Goal: Information Seeking & Learning: Check status

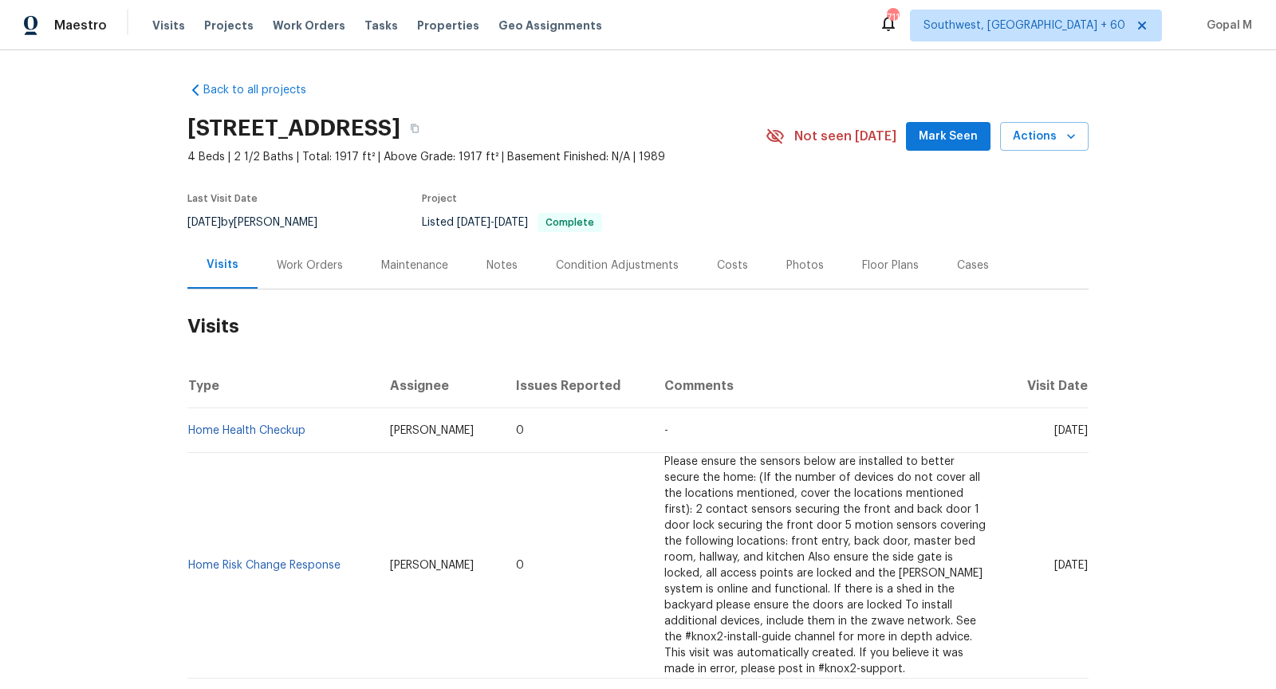
click at [301, 272] on div "Work Orders" at bounding box center [310, 266] width 66 height 16
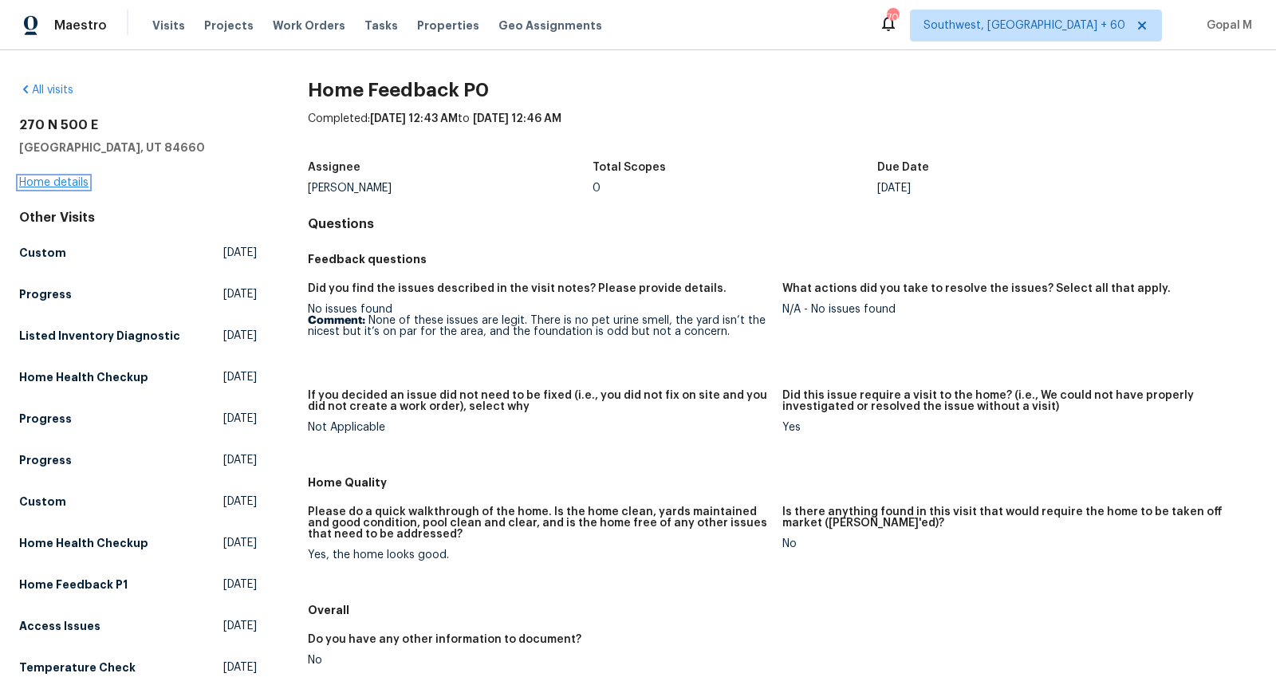
click at [73, 177] on link "Home details" at bounding box center [53, 182] width 69 height 11
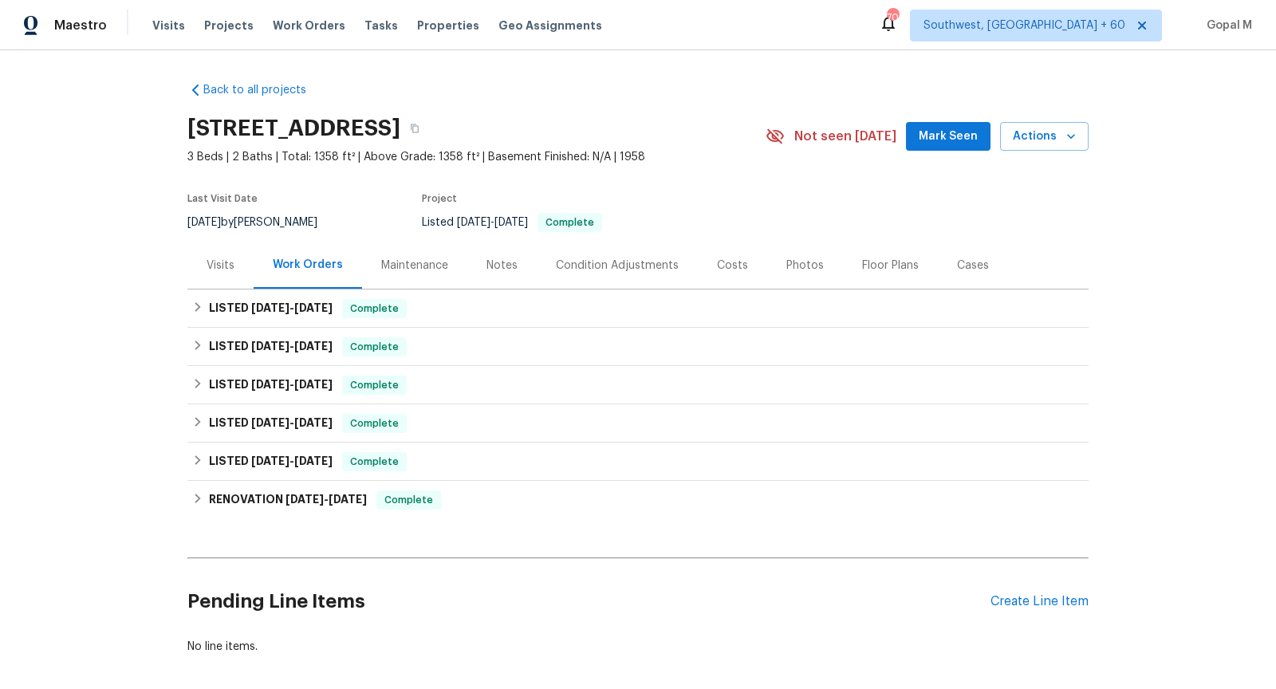
click at [209, 270] on div "Visits" at bounding box center [221, 266] width 28 height 16
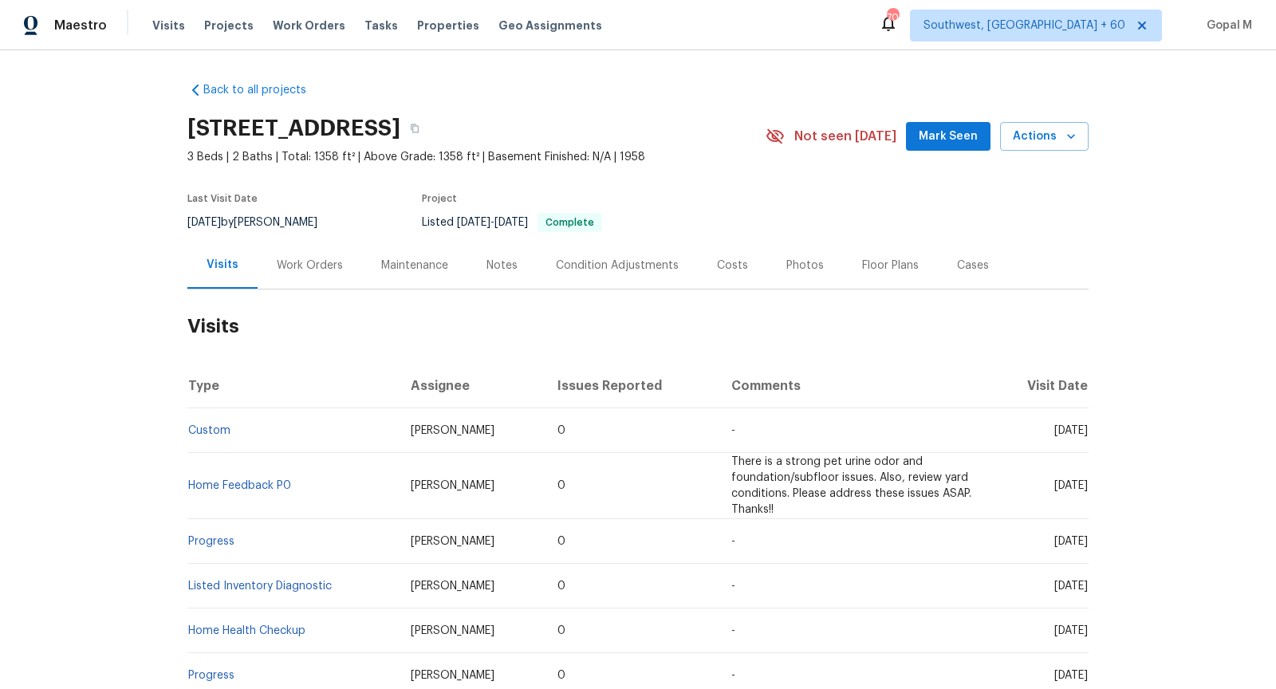
click at [305, 254] on div "Work Orders" at bounding box center [310, 265] width 104 height 47
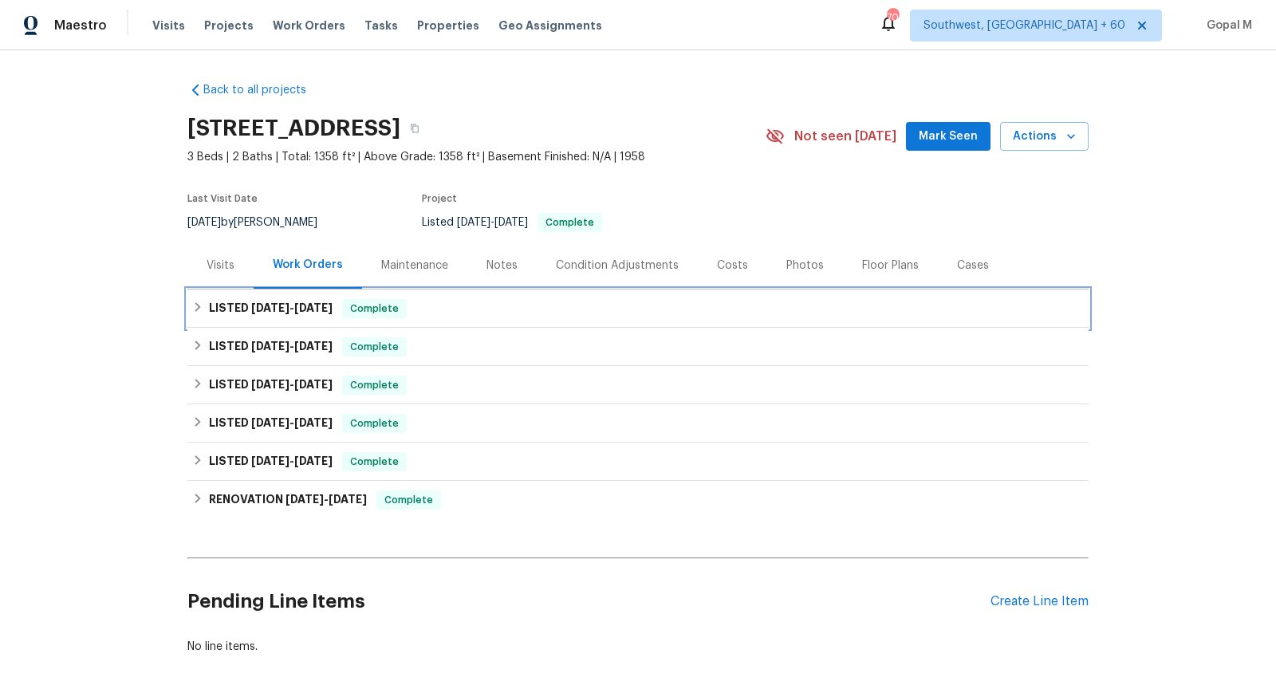
click at [357, 318] on div "LISTED 9/24/25 - 9/29/25 Complete" at bounding box center [637, 308] width 901 height 38
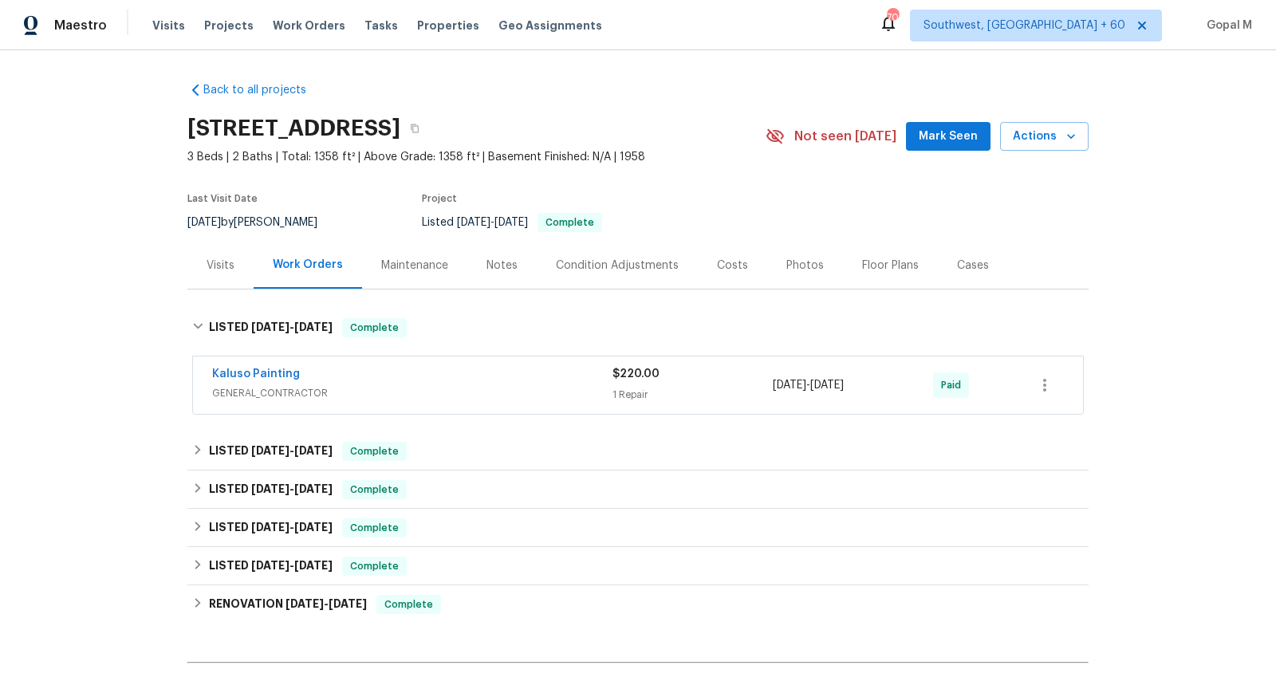
click at [418, 364] on div "Kaluso Painting GENERAL_CONTRACTOR $220.00 1 Repair 9/24/2025 - 9/29/2025 Paid" at bounding box center [638, 384] width 890 height 57
click at [451, 385] on span "GENERAL_CONTRACTOR" at bounding box center [412, 393] width 400 height 16
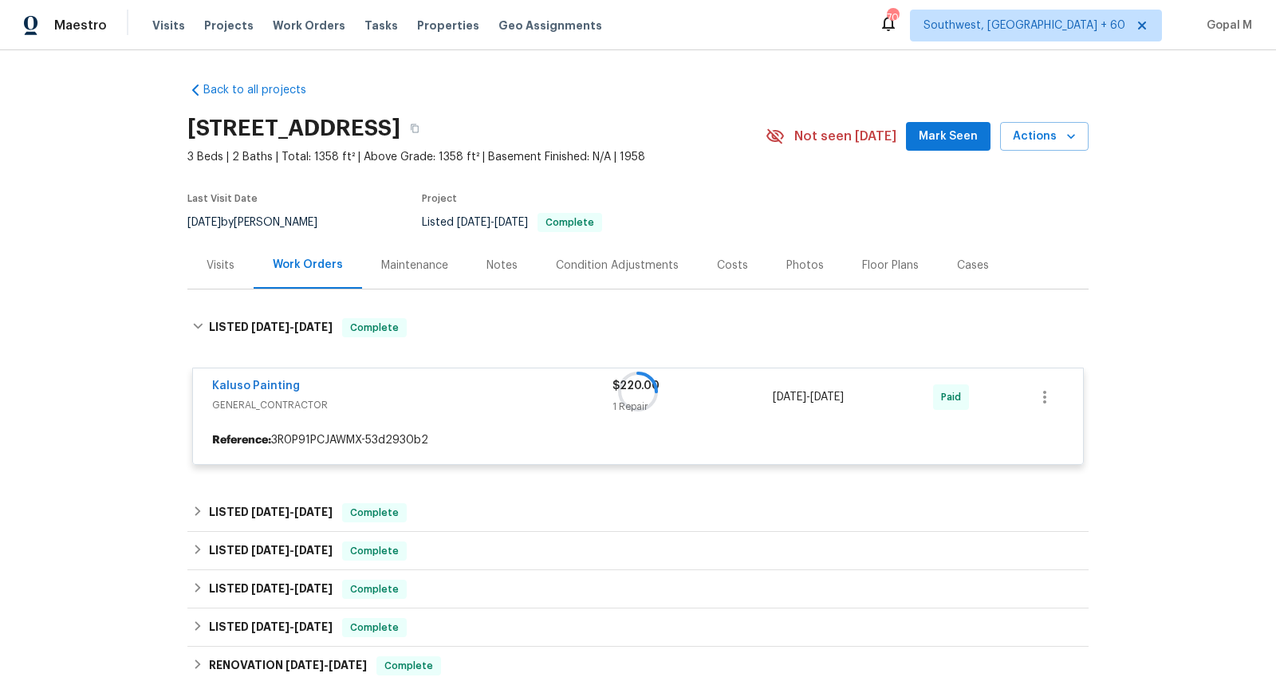
scroll to position [72, 0]
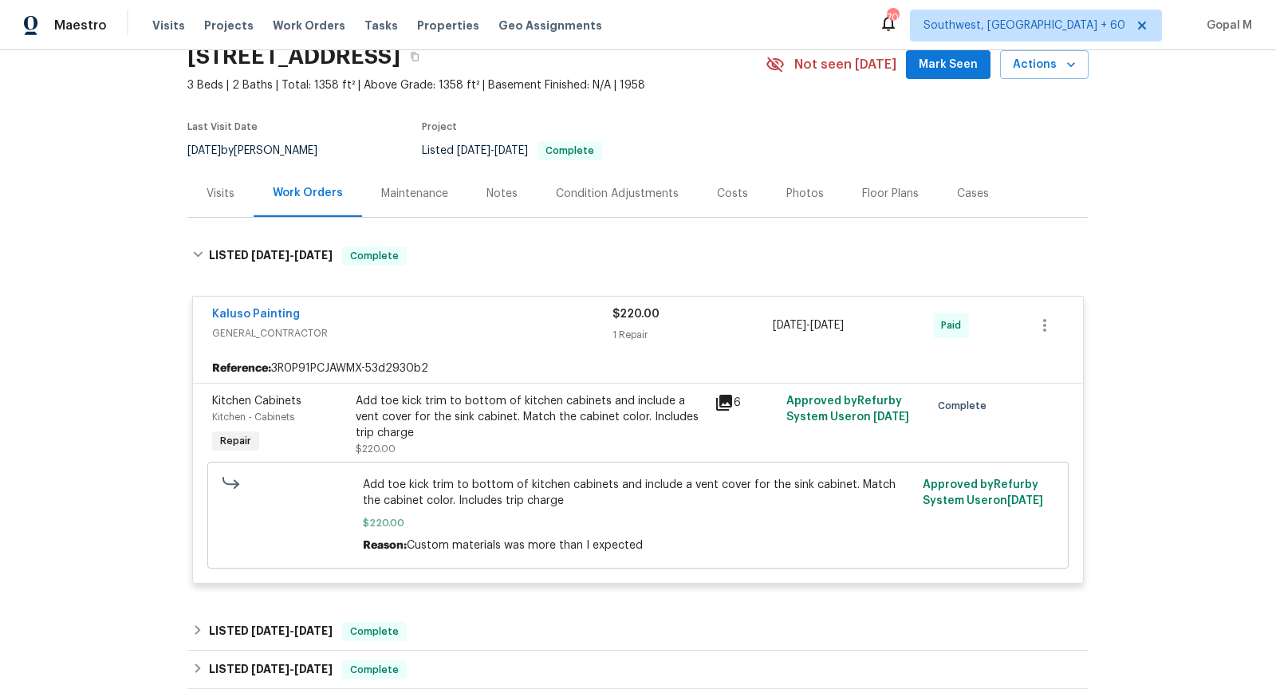
click at [228, 199] on div "Visits" at bounding box center [221, 194] width 28 height 16
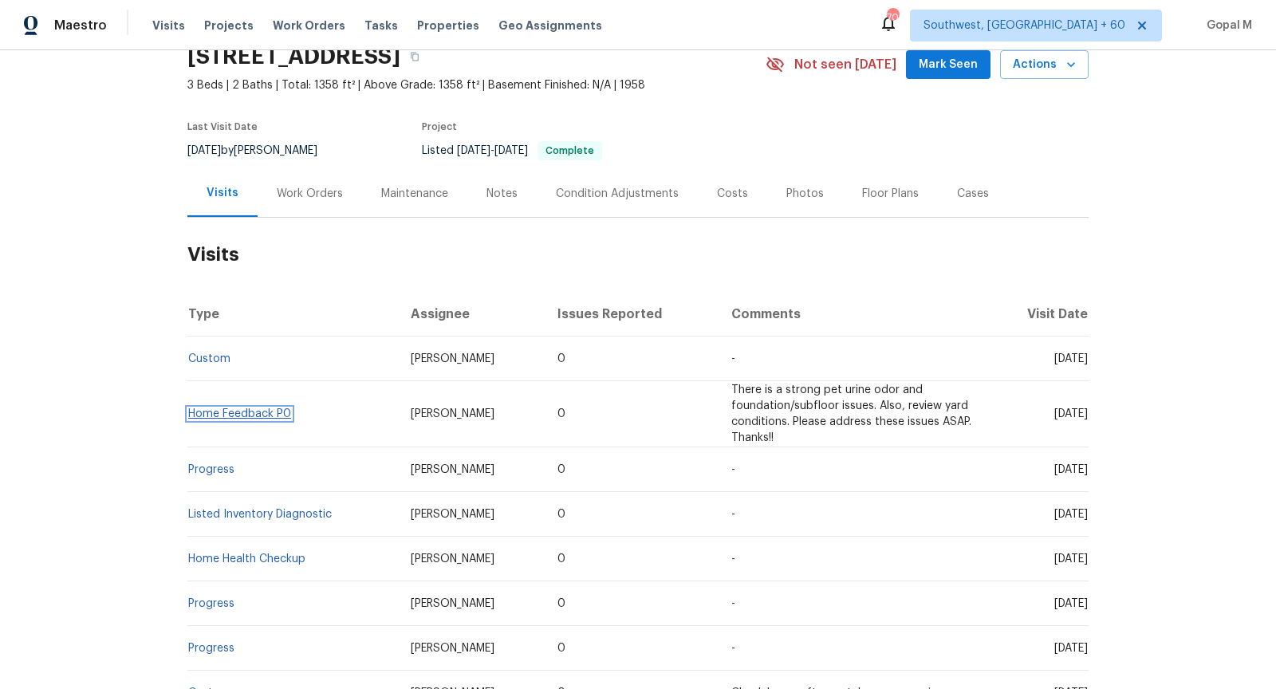
click at [213, 408] on link "Home Feedback P0" at bounding box center [239, 413] width 103 height 11
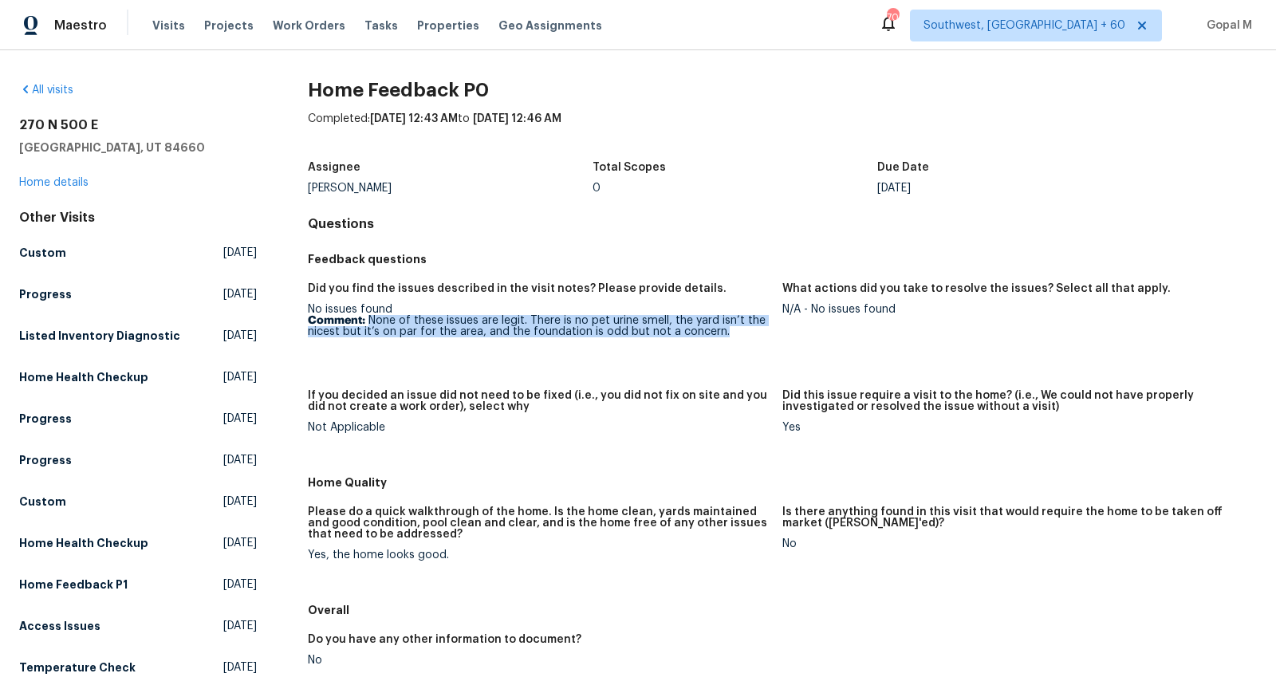
drag, startPoint x: 368, startPoint y: 318, endPoint x: 735, endPoint y: 335, distance: 367.2
click at [735, 335] on p "Comment: None of these issues are legit. There is no pet urine smell, the yard …" at bounding box center [539, 326] width 462 height 22
copy p "None of these issues are legit. There is no pet urine smell, the yard isn’t the…"
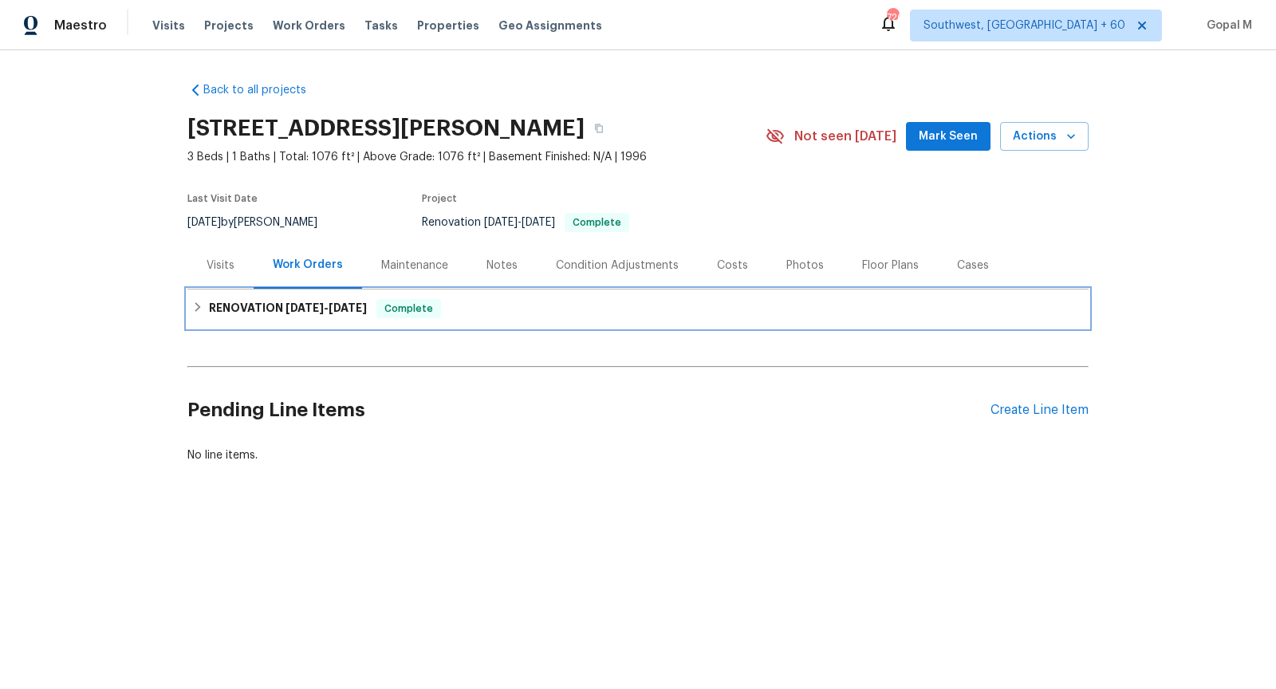
click at [301, 309] on span "[DATE]" at bounding box center [304, 307] width 38 height 11
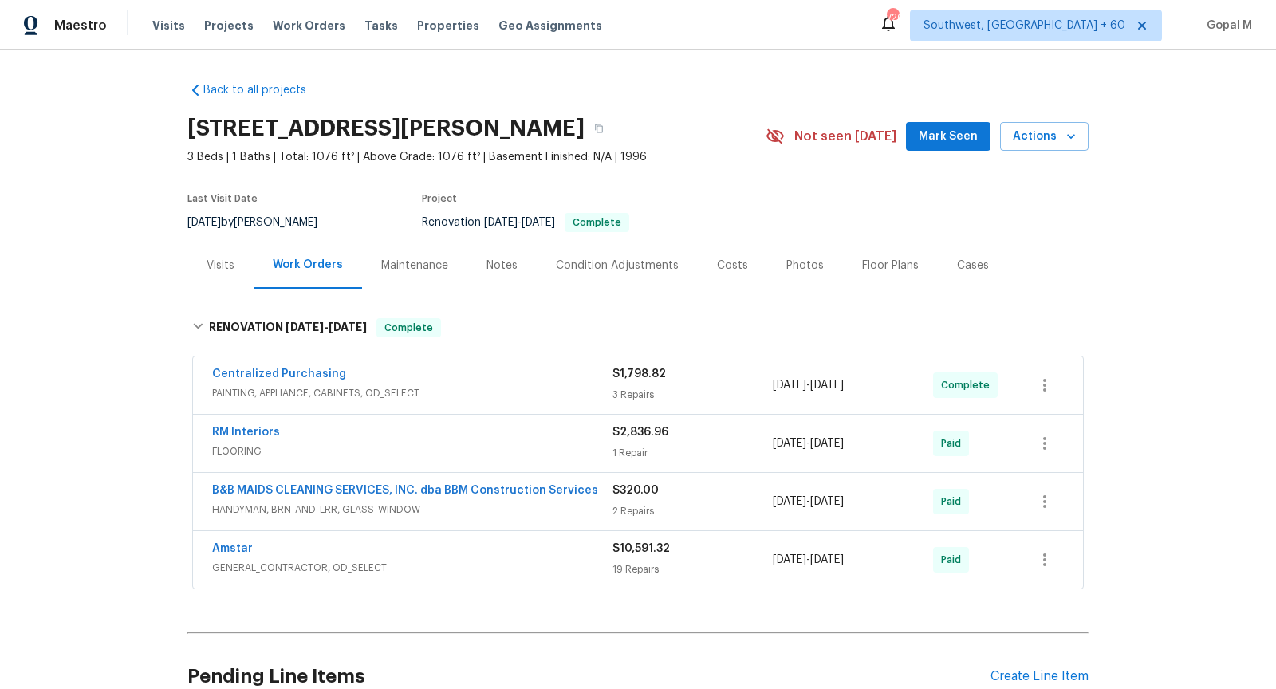
click at [230, 263] on div "Visits" at bounding box center [221, 266] width 28 height 16
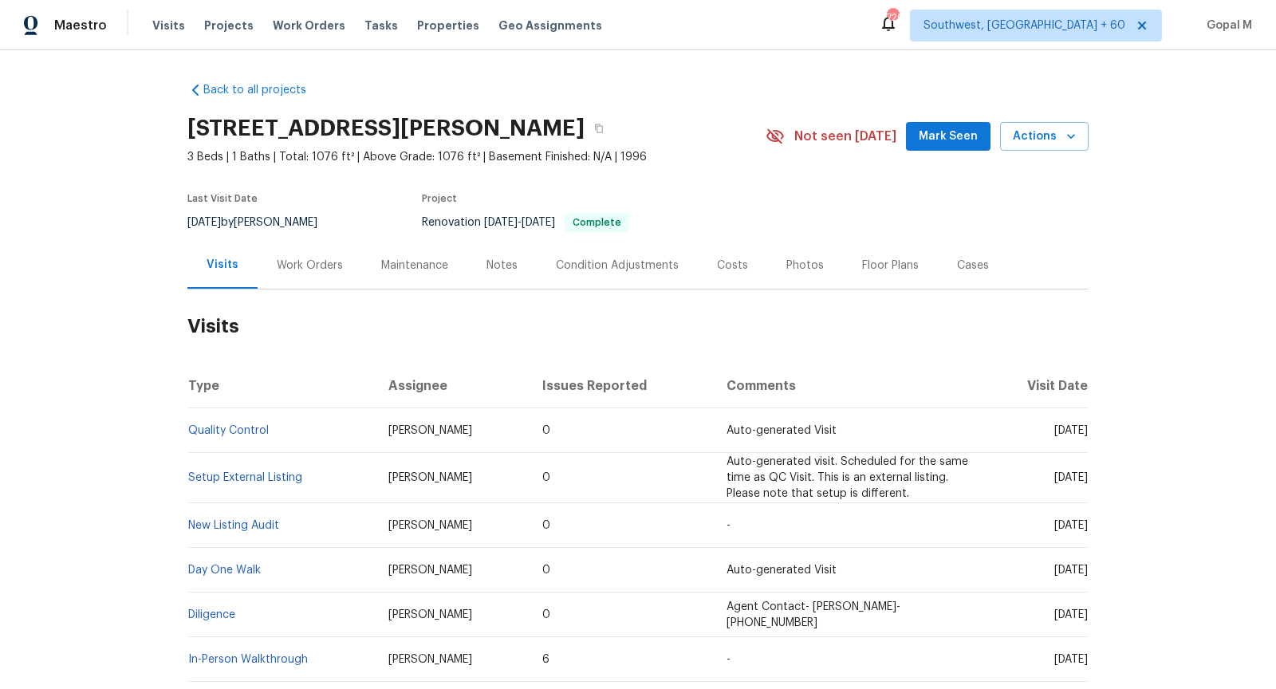
click at [323, 265] on div "Work Orders" at bounding box center [310, 266] width 66 height 16
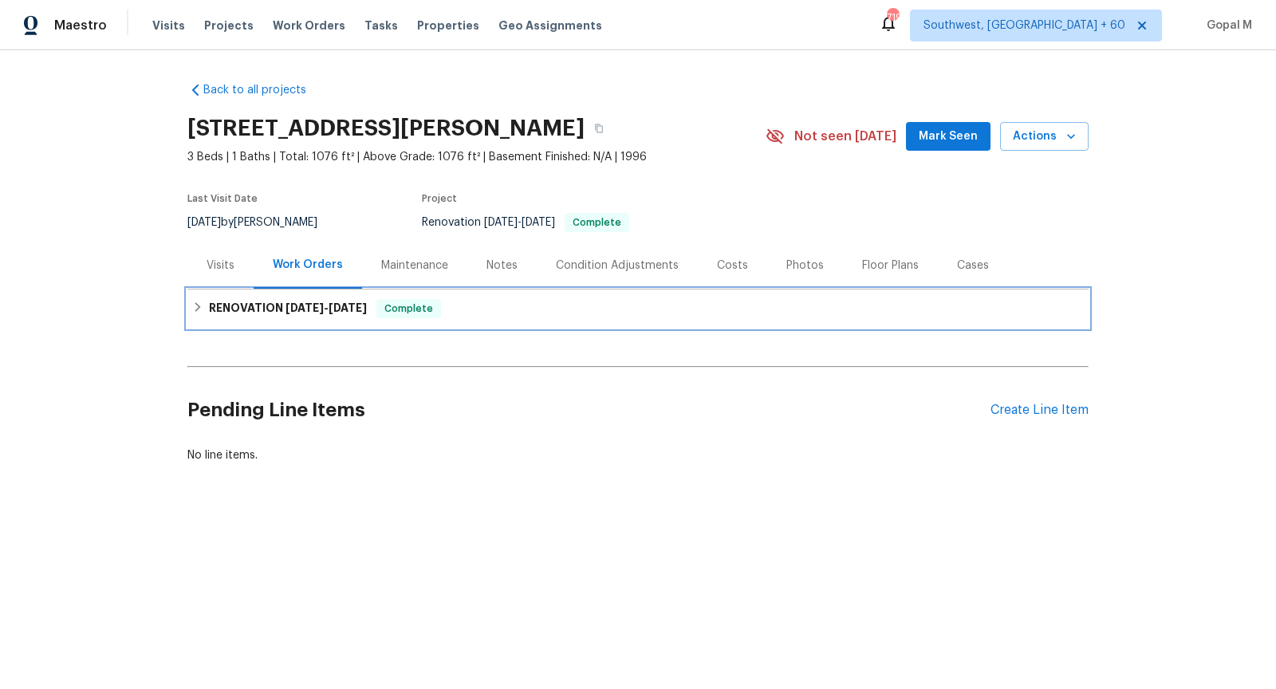
click at [318, 310] on span "9/2/25" at bounding box center [304, 307] width 38 height 11
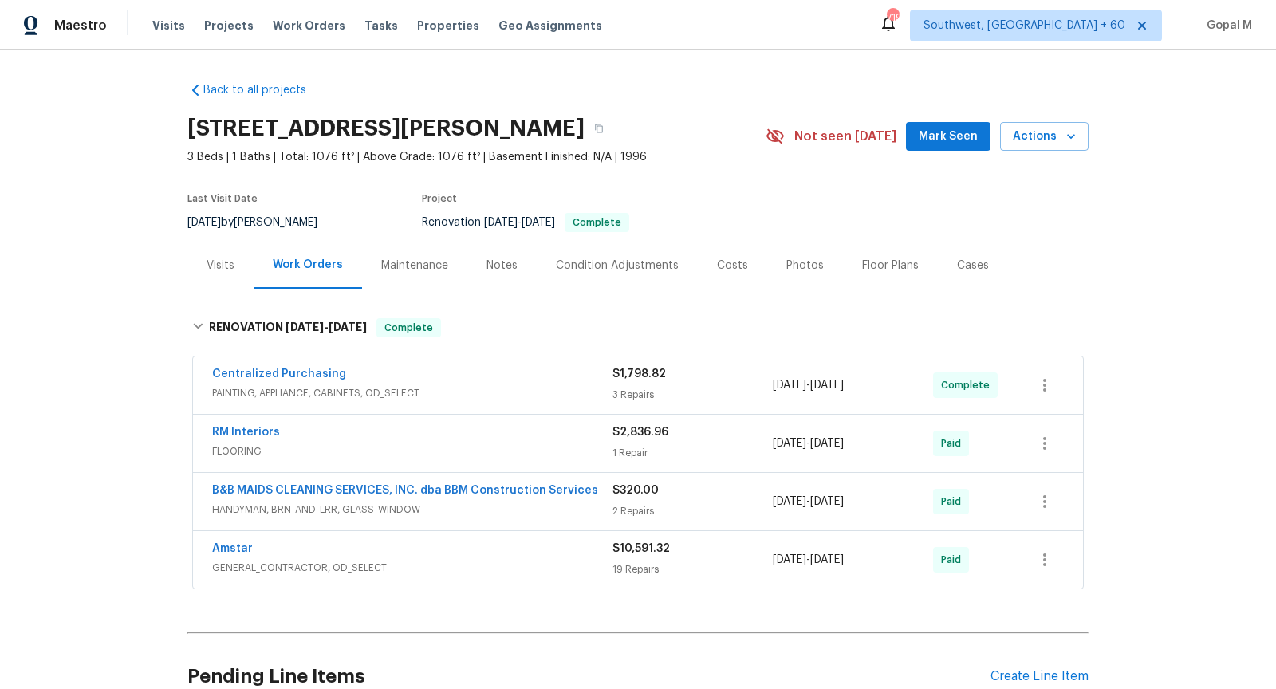
click at [220, 266] on div "Visits" at bounding box center [221, 266] width 28 height 16
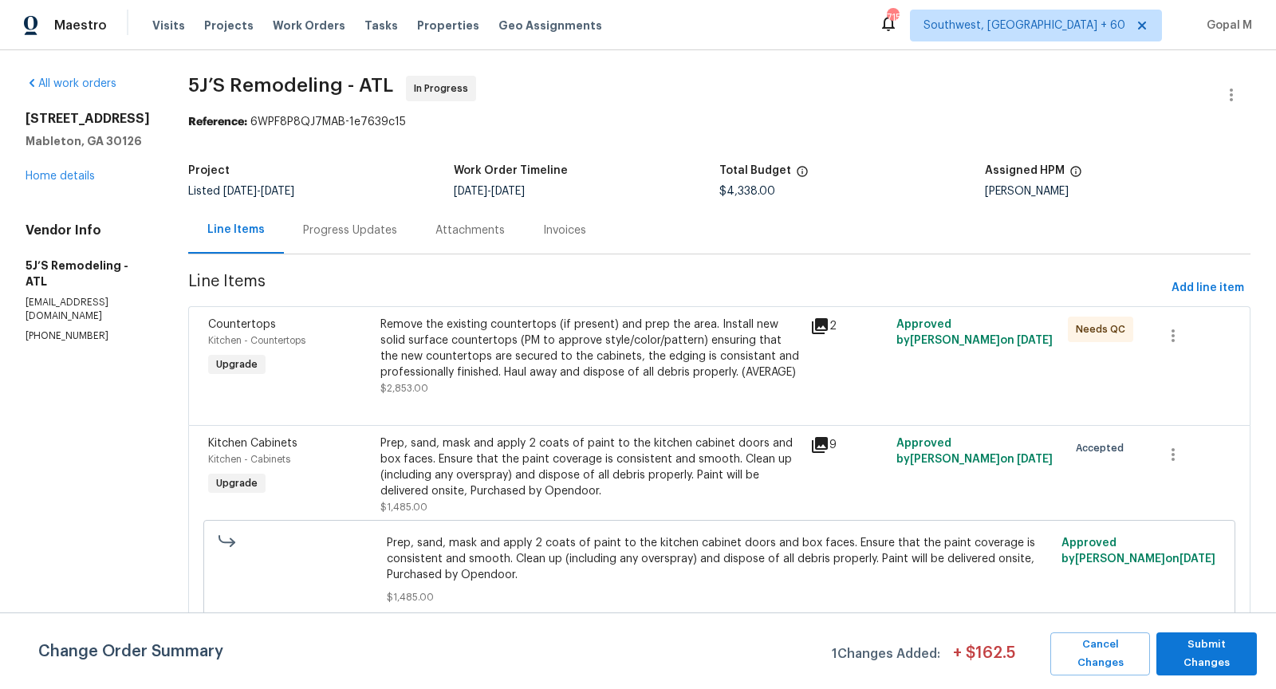
click at [363, 230] on div "Progress Updates" at bounding box center [350, 230] width 94 height 16
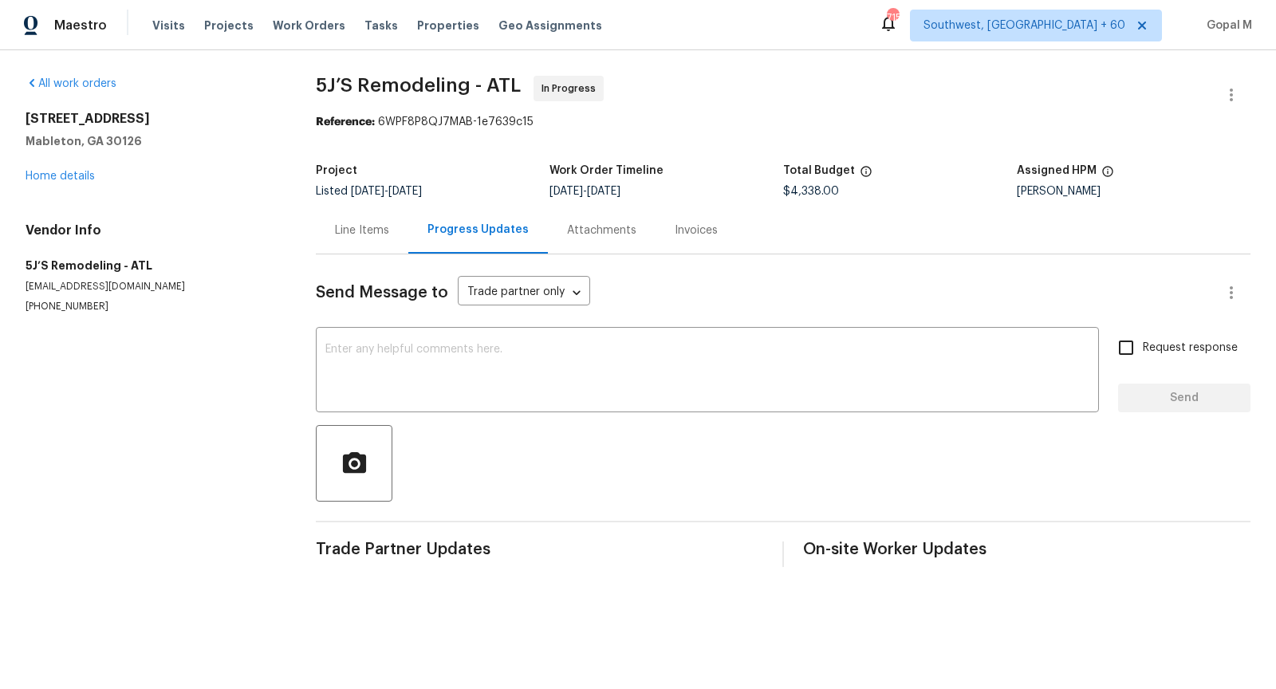
click at [363, 230] on div "Line Items" at bounding box center [362, 230] width 54 height 16
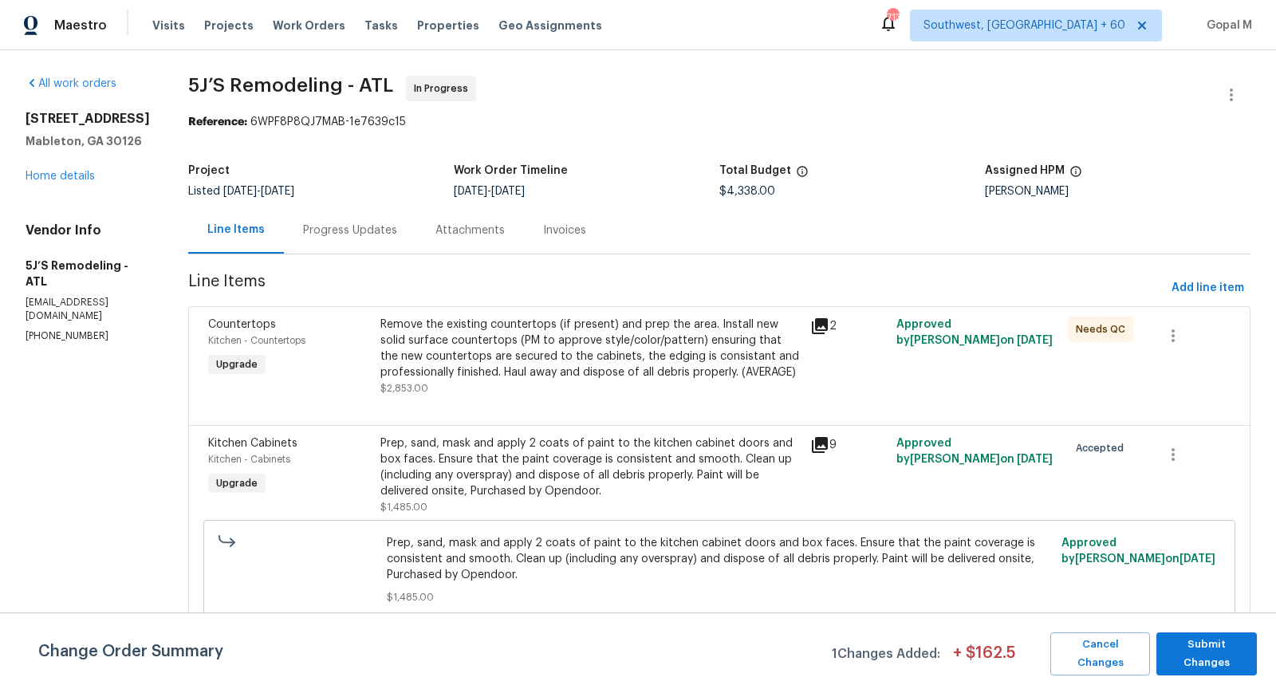
drag, startPoint x: 966, startPoint y: 324, endPoint x: 958, endPoint y: 341, distance: 19.3
click at [958, 341] on span "Approved by Anthony Gouldthorp on 10/1/2025" at bounding box center [974, 332] width 156 height 27
copy span "Anthony Gouldthorp"
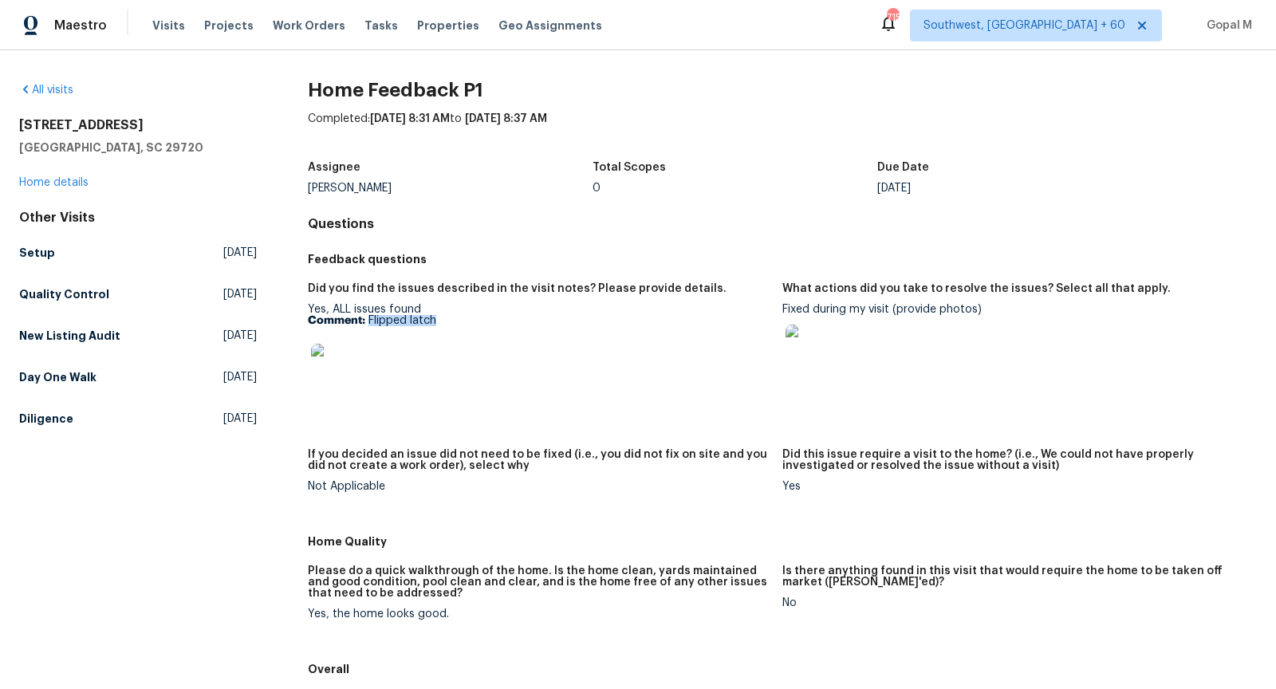
drag, startPoint x: 368, startPoint y: 320, endPoint x: 454, endPoint y: 320, distance: 85.3
click at [454, 320] on p "Comment: Flipped latch" at bounding box center [539, 320] width 462 height 11
copy p "Flipped latch"
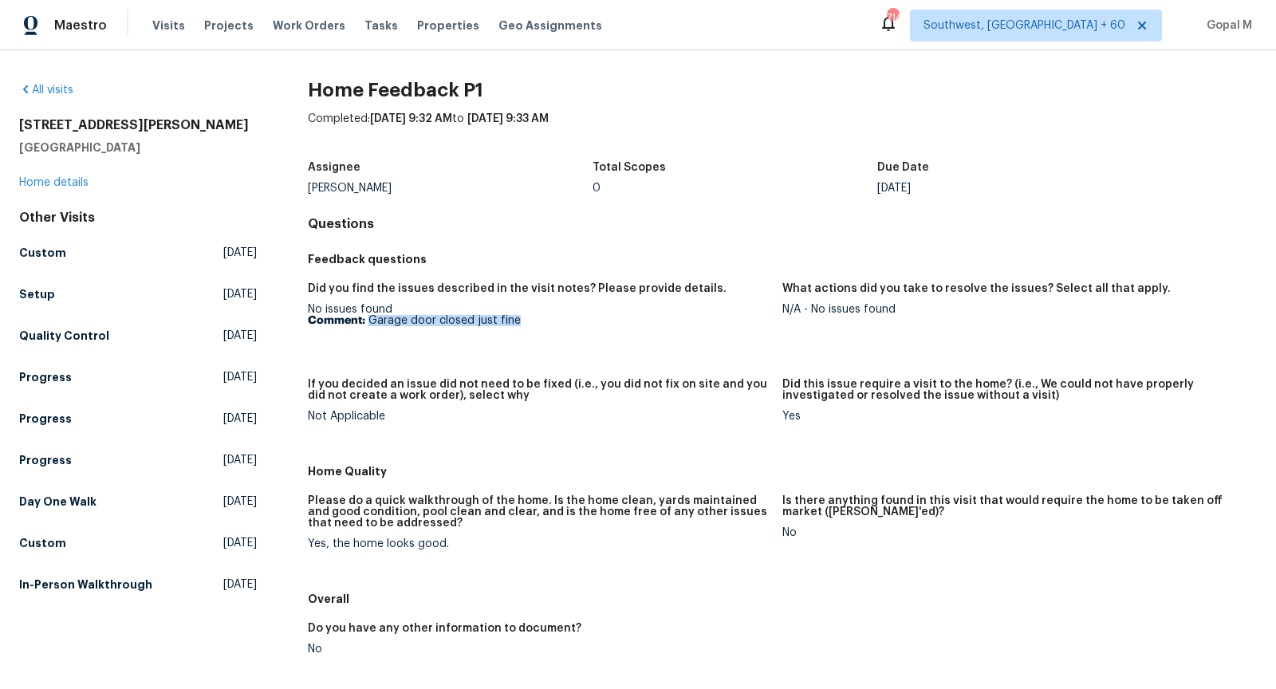
drag, startPoint x: 367, startPoint y: 319, endPoint x: 521, endPoint y: 321, distance: 154.7
click at [521, 321] on p "Comment: Garage door closed just fine" at bounding box center [539, 320] width 462 height 11
copy p "Garage door closed just fine"
